Goal: Navigation & Orientation: Find specific page/section

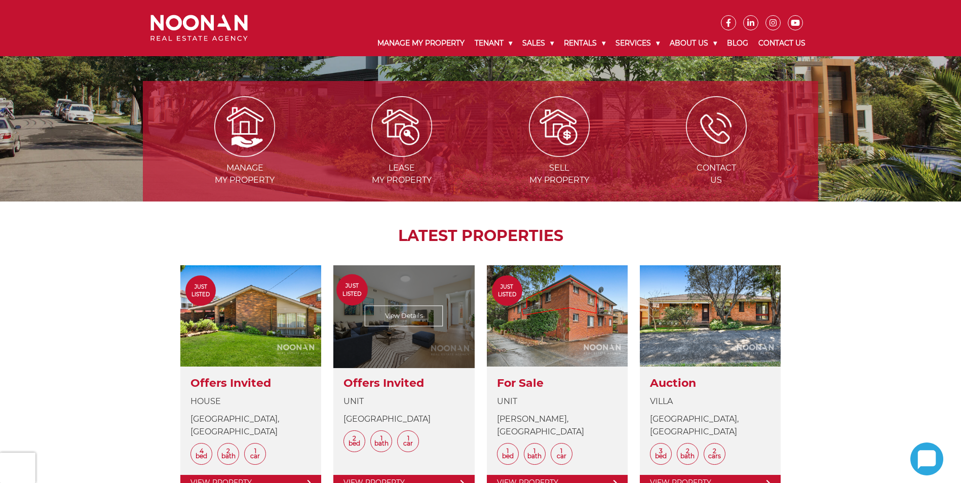
scroll to position [317, 0]
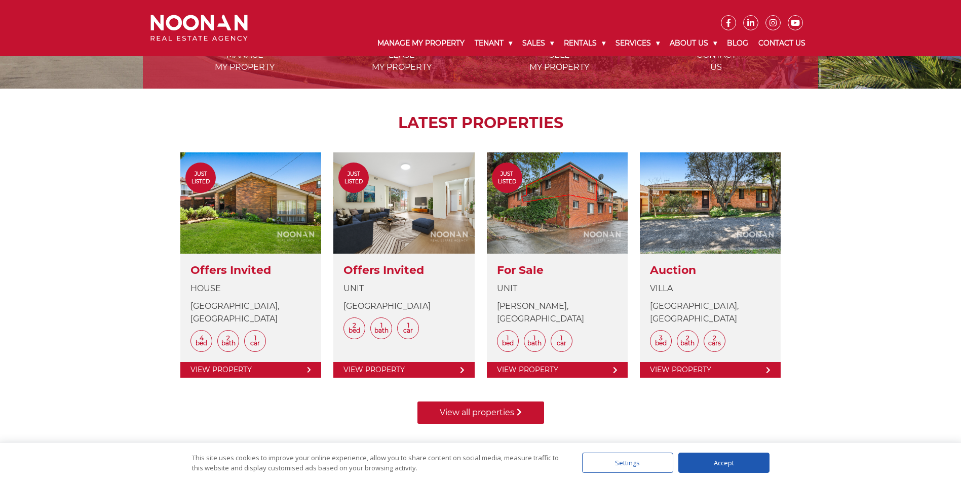
click at [492, 409] on link "View all properties" at bounding box center [480, 413] width 127 height 22
